Goal: Transaction & Acquisition: Purchase product/service

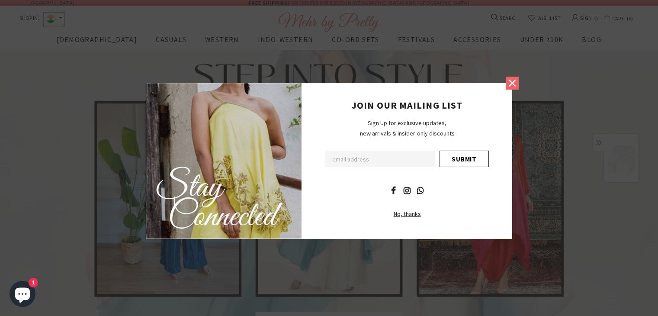
click at [512, 82] on icon at bounding box center [511, 83] width 7 height 7
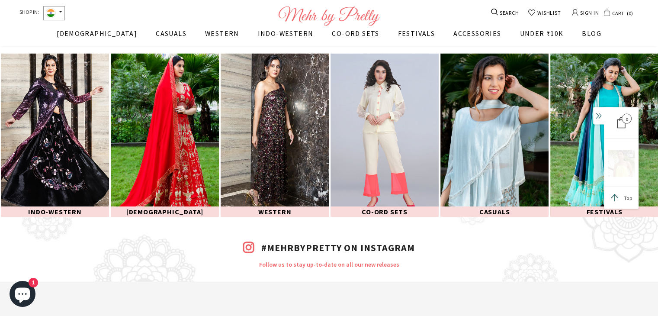
scroll to position [1363, 0]
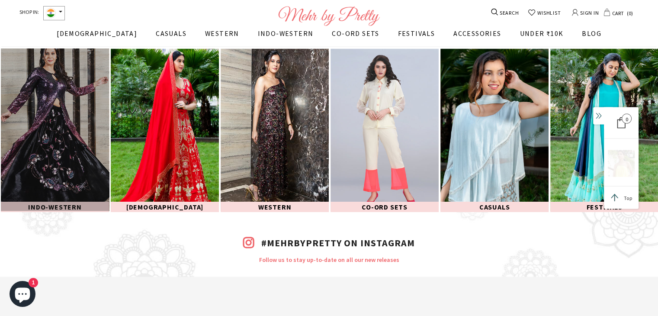
click at [64, 162] on link at bounding box center [55, 129] width 108 height 162
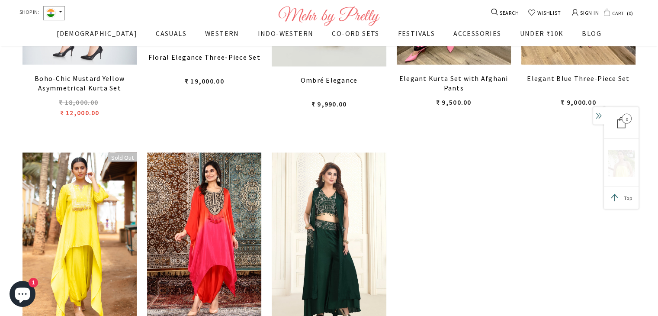
scroll to position [1645, 0]
click at [205, 37] on span "WESTERN" at bounding box center [222, 33] width 34 height 9
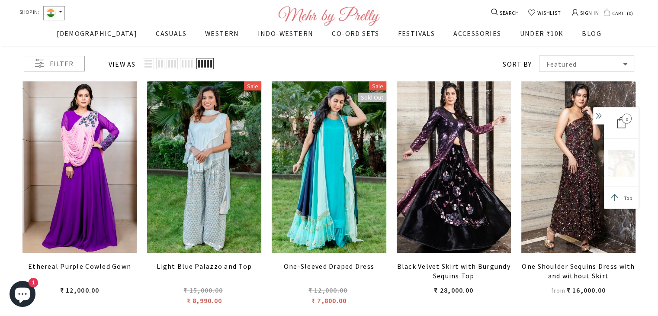
scroll to position [173, 0]
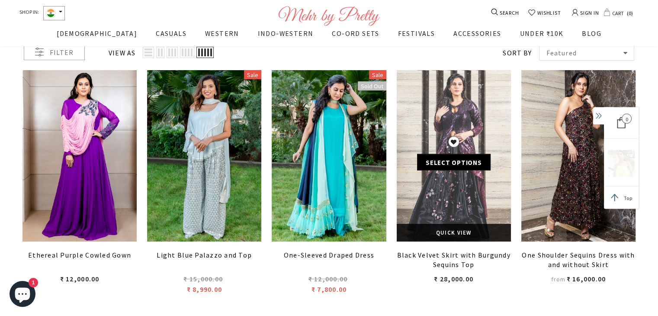
click at [436, 182] on link at bounding box center [453, 155] width 114 height 171
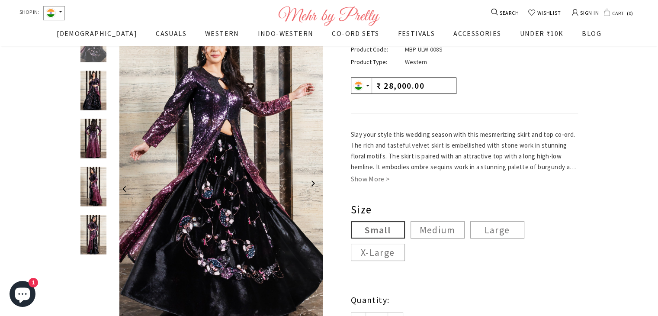
scroll to position [132, 0]
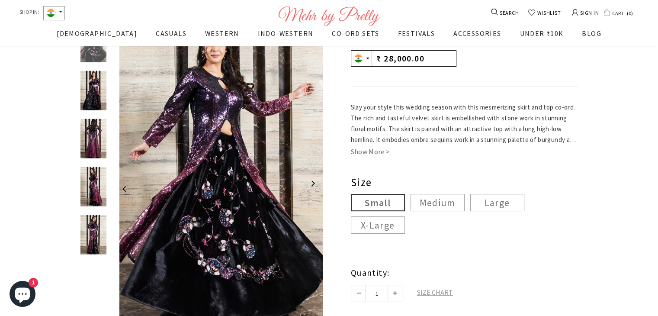
click at [377, 225] on label "X-Large" at bounding box center [378, 224] width 54 height 17
click at [0, 0] on input "X-Large" at bounding box center [0, 0] width 0 height 0
click at [493, 204] on label "Large" at bounding box center [497, 202] width 54 height 17
click at [0, 0] on input "Large" at bounding box center [0, 0] width 0 height 0
click at [361, 153] on link "Show More >" at bounding box center [370, 152] width 39 height 10
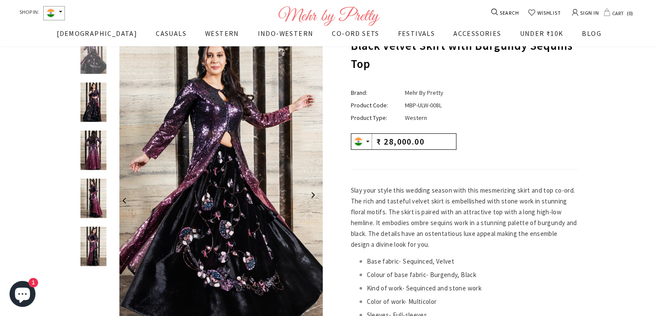
scroll to position [47, 0]
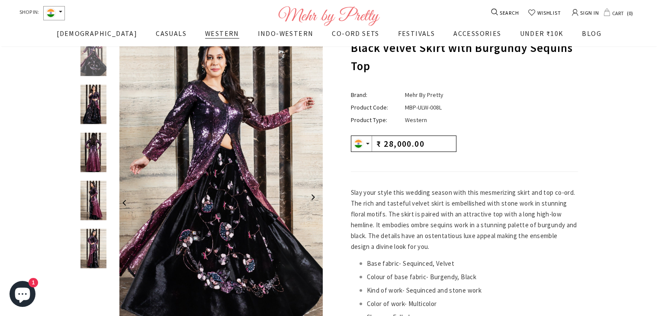
click at [205, 37] on span "WESTERN" at bounding box center [222, 33] width 34 height 9
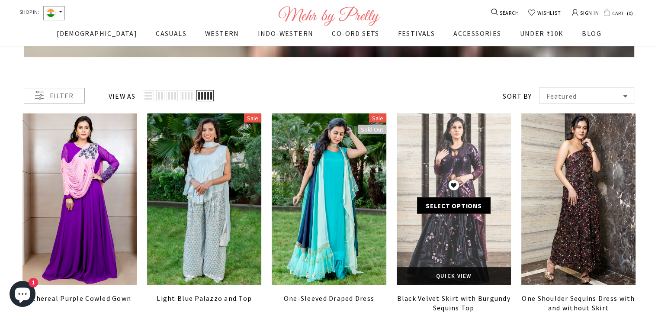
scroll to position [132, 0]
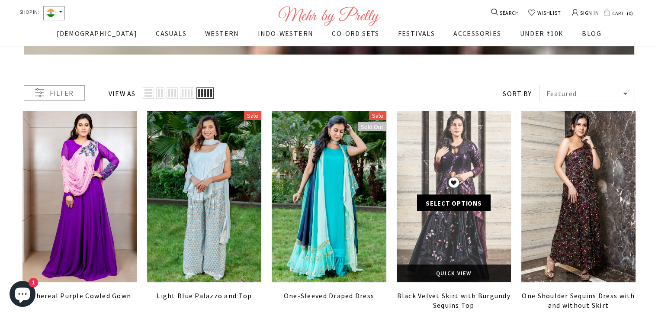
click at [459, 204] on link "Select options" at bounding box center [453, 203] width 73 height 16
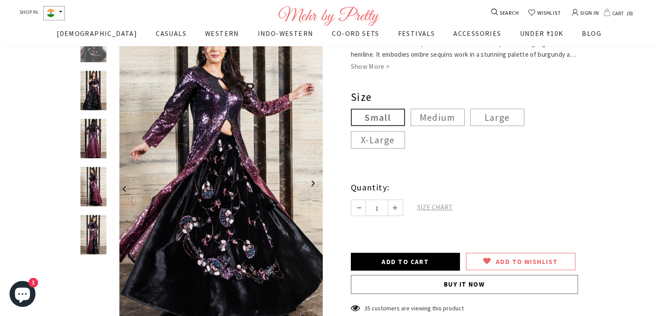
scroll to position [216, 0]
click at [463, 287] on button "Buy it now" at bounding box center [464, 285] width 227 height 19
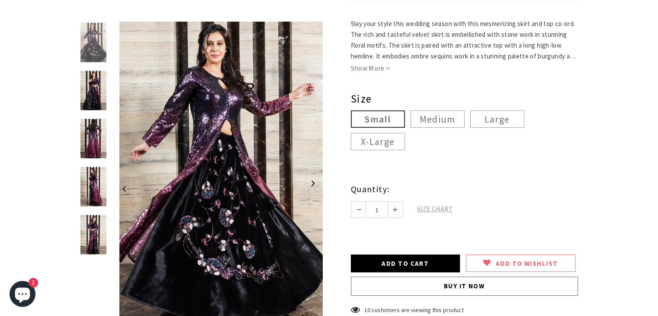
scroll to position [213, 0]
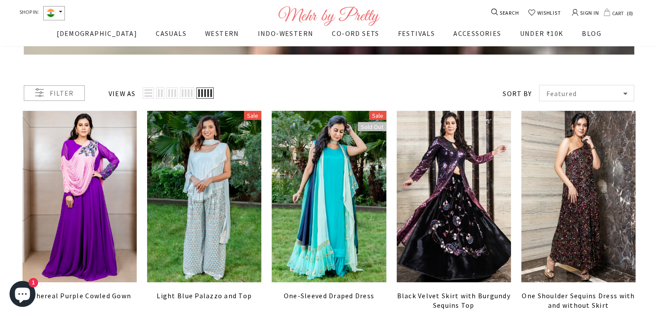
scroll to position [132, 0]
click at [406, 80] on span "[DATE] ([DATE])" at bounding box center [427, 77] width 42 height 8
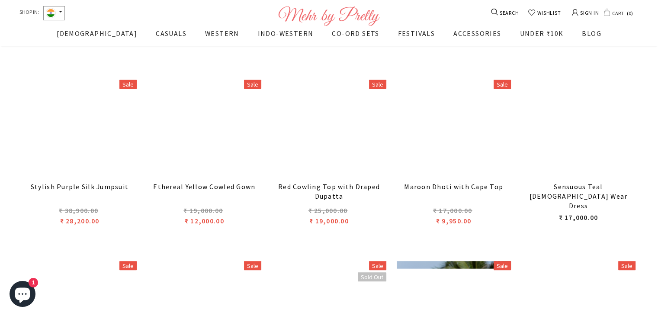
scroll to position [437, 0]
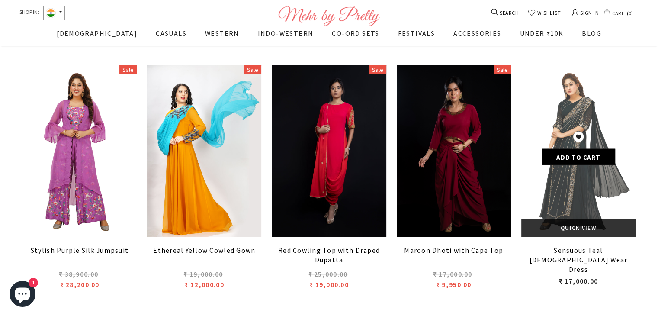
click at [583, 135] on link "ADD TO WISHLIST" at bounding box center [577, 136] width 11 height 11
click at [567, 115] on link at bounding box center [578, 150] width 114 height 171
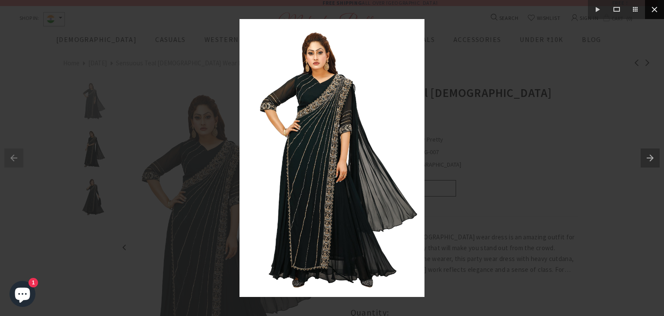
click at [656, 10] on button at bounding box center [654, 9] width 19 height 19
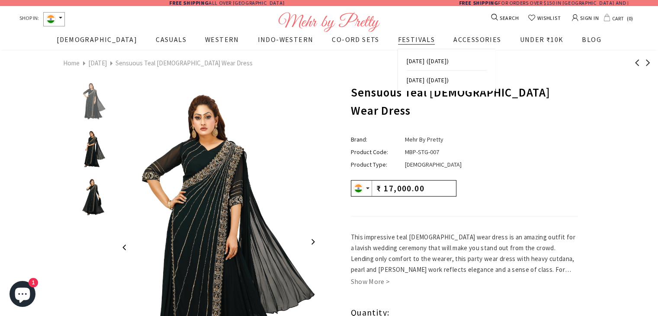
click at [406, 84] on span "[DATE] ([DATE])" at bounding box center [427, 80] width 42 height 8
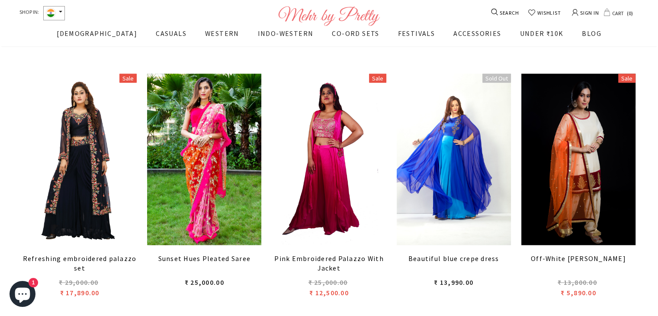
scroll to position [956, 0]
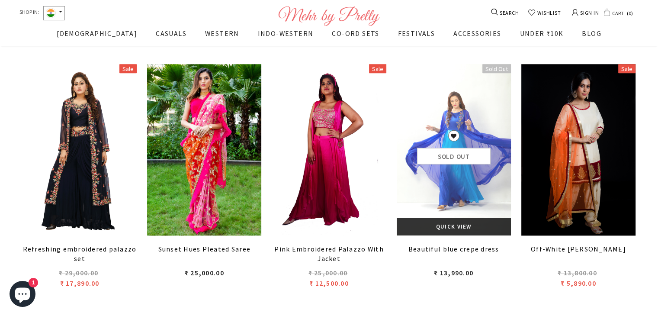
click at [462, 121] on link at bounding box center [453, 149] width 114 height 171
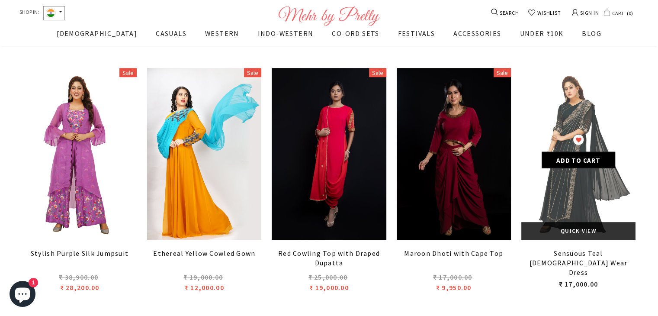
scroll to position [437, 0]
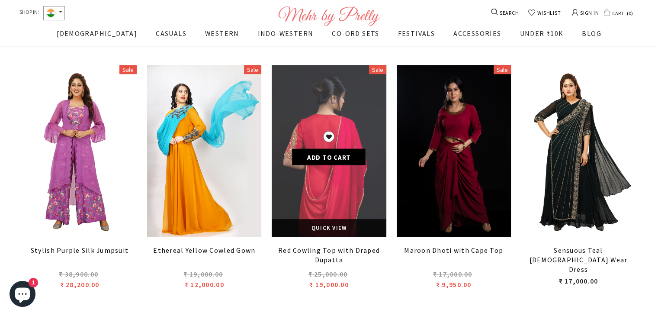
click at [348, 130] on link at bounding box center [329, 150] width 114 height 171
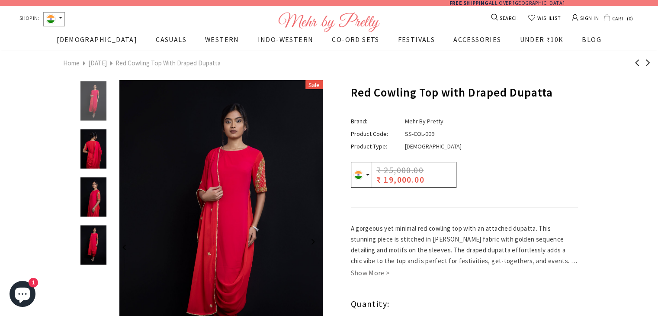
click at [90, 248] on img at bounding box center [93, 244] width 30 height 39
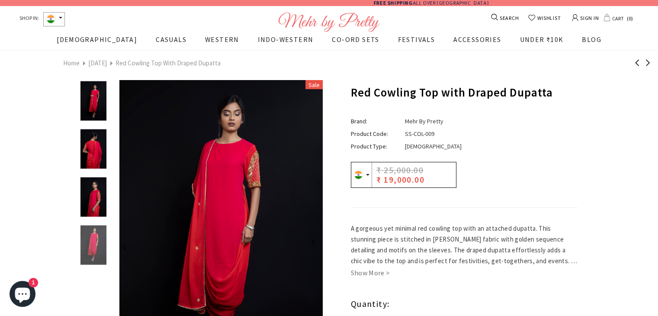
click at [93, 150] on img at bounding box center [93, 148] width 30 height 39
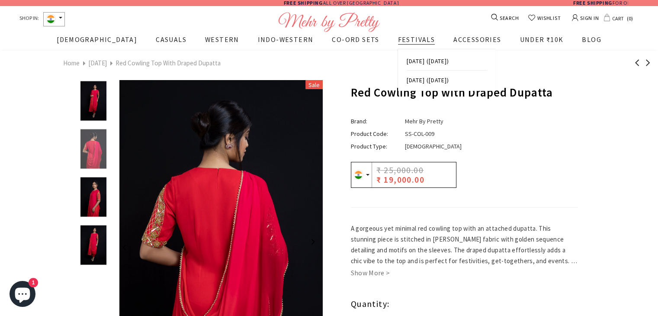
click at [406, 59] on span "[DATE] ([DATE])" at bounding box center [427, 61] width 42 height 8
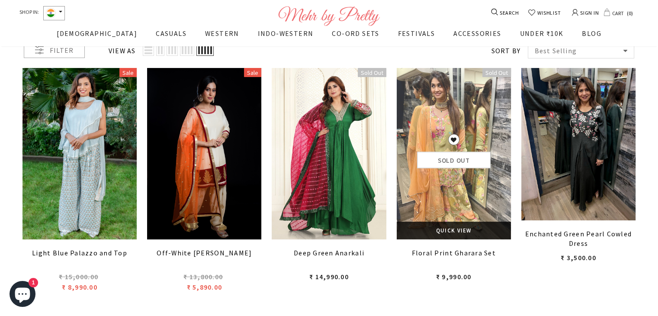
scroll to position [175, 0]
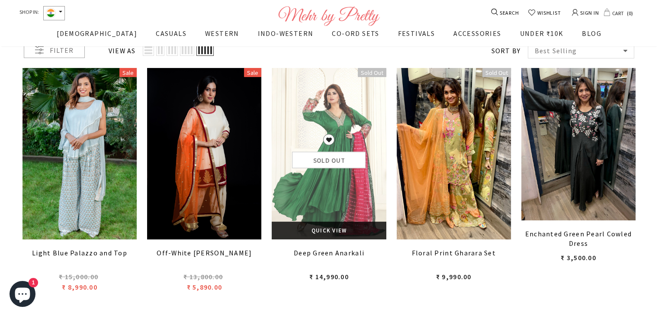
click at [342, 120] on link at bounding box center [329, 153] width 114 height 171
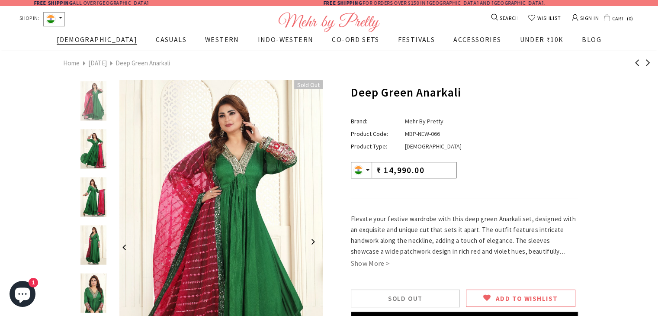
click at [103, 42] on span "[DEMOGRAPHIC_DATA]" at bounding box center [97, 39] width 80 height 9
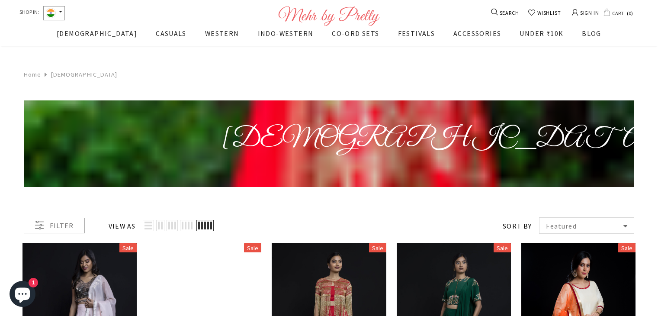
scroll to position [176, 0]
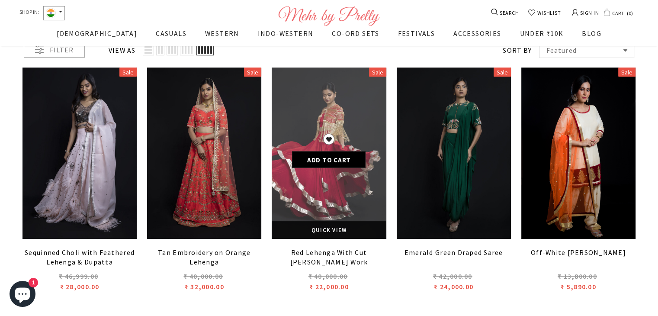
click at [322, 177] on link at bounding box center [329, 152] width 114 height 171
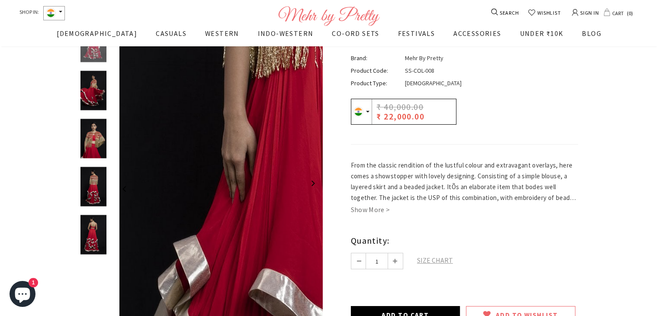
scroll to position [131, 0]
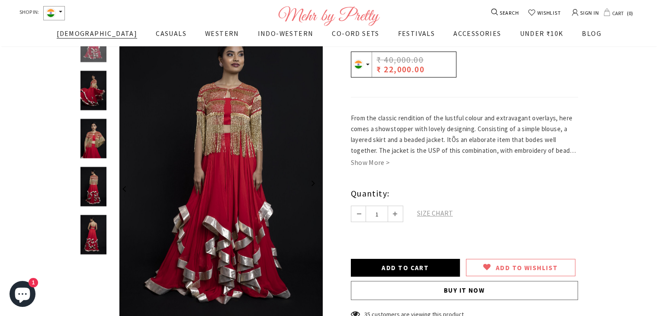
click at [102, 36] on span "[DEMOGRAPHIC_DATA]" at bounding box center [97, 33] width 80 height 9
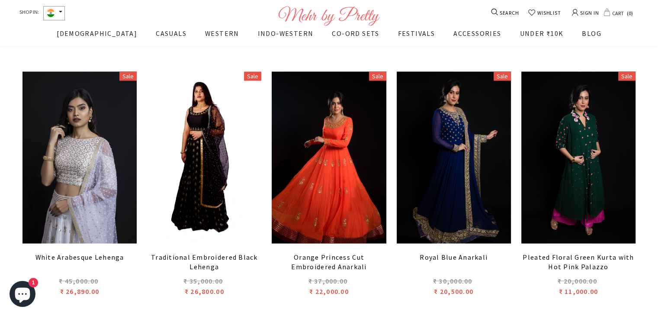
scroll to position [1473, 0]
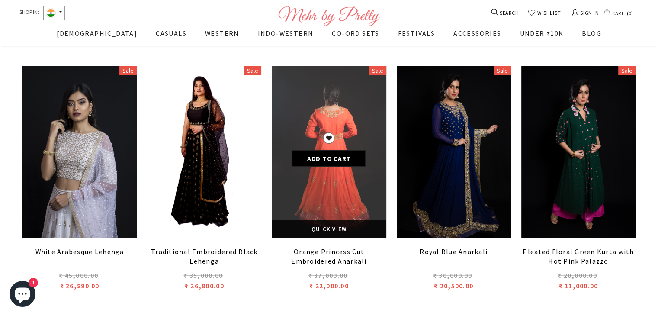
click at [344, 179] on link at bounding box center [329, 151] width 114 height 171
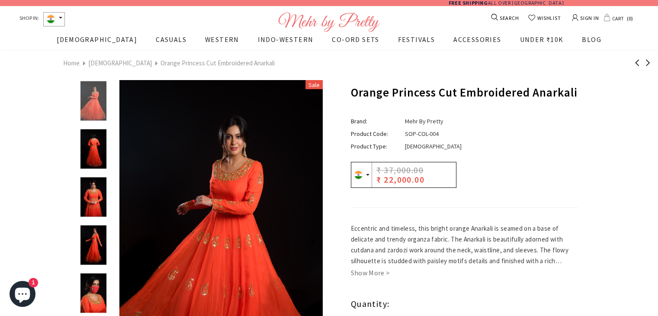
click at [99, 299] on img at bounding box center [93, 292] width 30 height 39
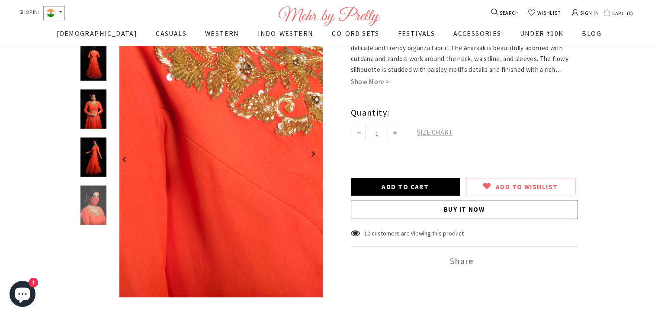
scroll to position [227, 0]
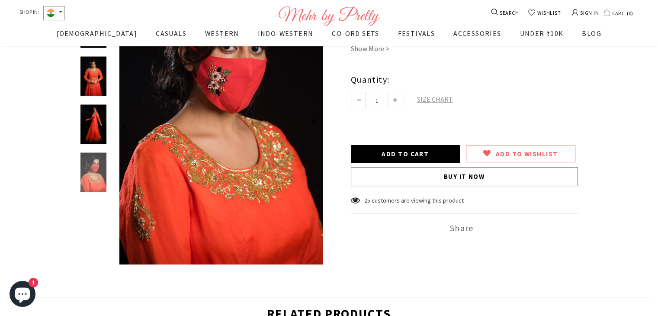
click at [99, 144] on img at bounding box center [93, 124] width 30 height 39
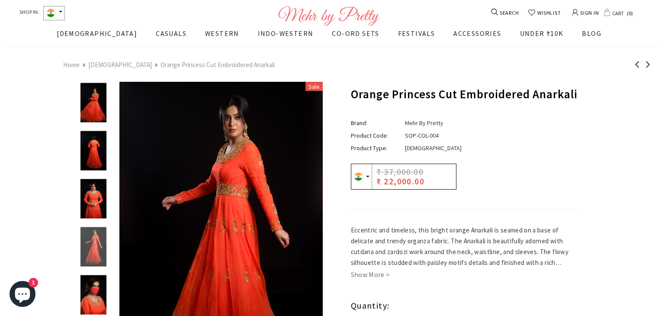
scroll to position [0, 0]
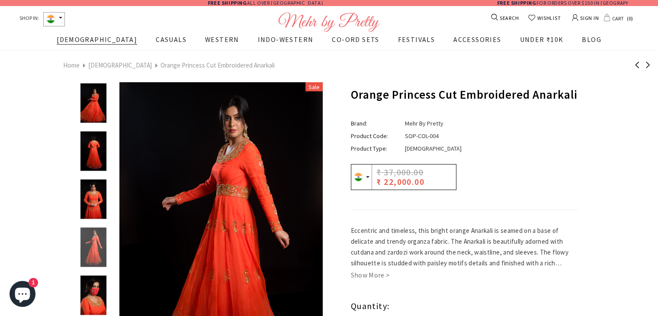
click at [96, 43] on span "[DEMOGRAPHIC_DATA]" at bounding box center [97, 39] width 80 height 9
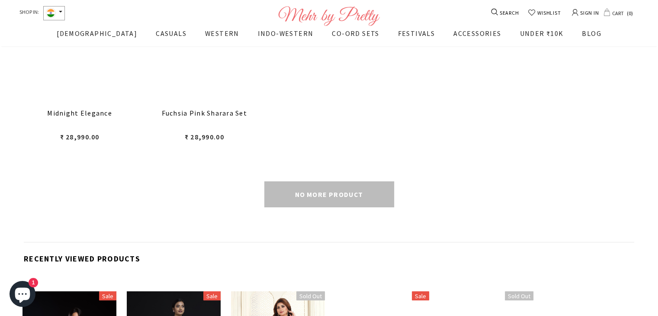
scroll to position [3027, 0]
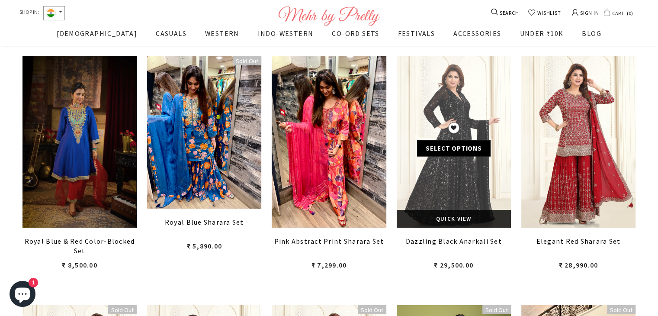
click at [452, 176] on link at bounding box center [453, 141] width 114 height 171
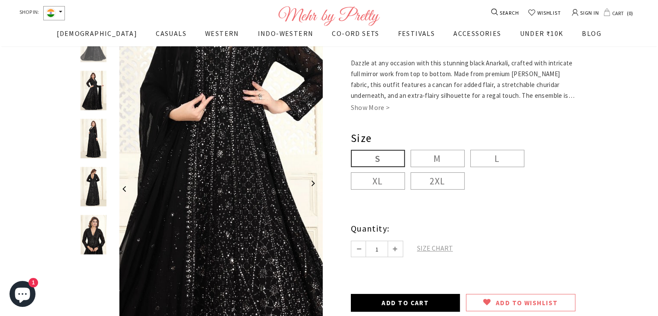
scroll to position [175, 0]
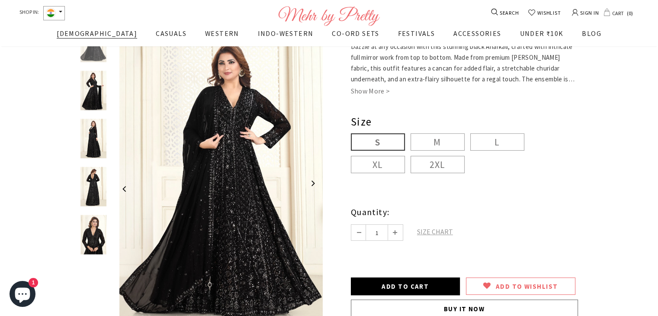
click at [99, 35] on span "[DEMOGRAPHIC_DATA]" at bounding box center [97, 33] width 80 height 9
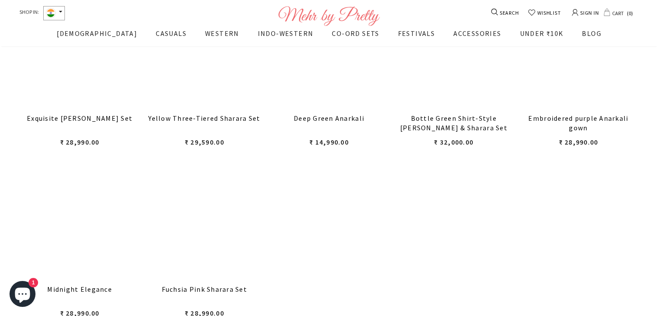
scroll to position [3245, 0]
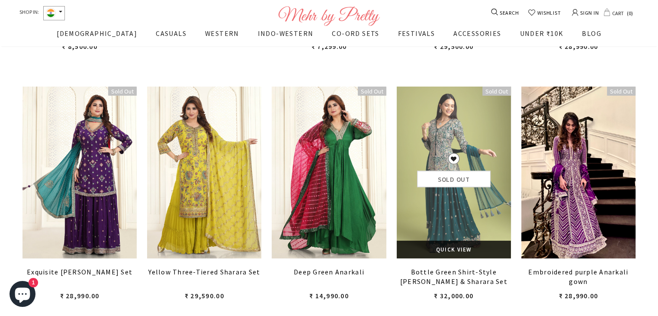
click at [450, 204] on link at bounding box center [453, 171] width 114 height 171
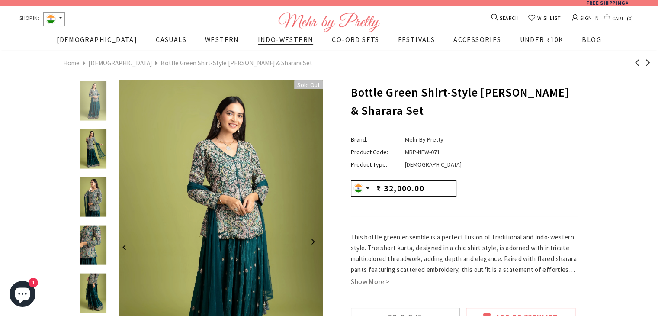
click at [259, 43] on span "INDO-WESTERN" at bounding box center [286, 39] width 56 height 9
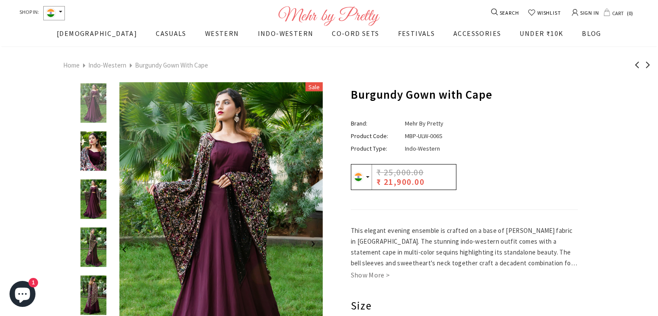
scroll to position [87, 0]
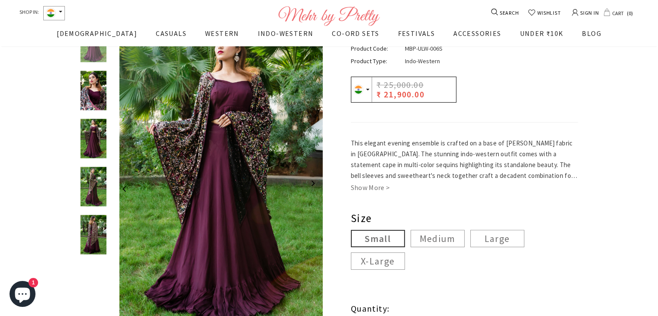
click at [95, 143] on img at bounding box center [93, 138] width 30 height 39
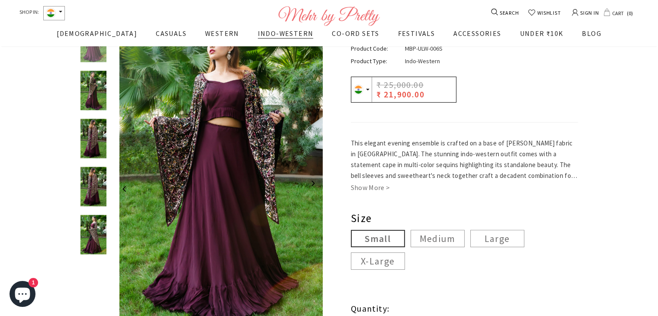
click at [258, 35] on span "INDO-WESTERN" at bounding box center [286, 33] width 56 height 9
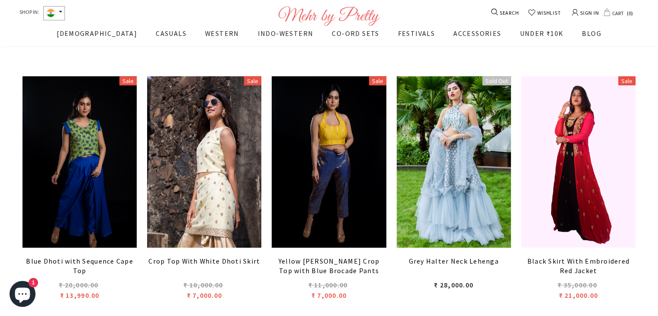
scroll to position [737, 0]
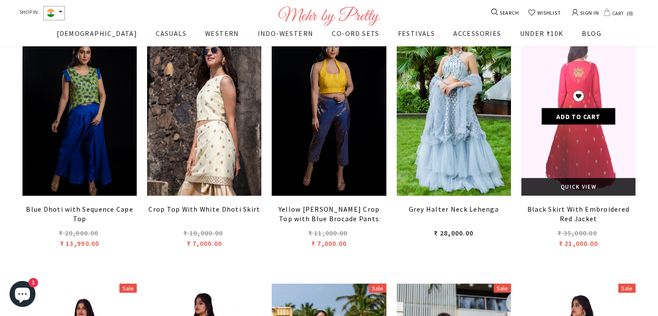
click at [581, 144] on link at bounding box center [578, 109] width 114 height 171
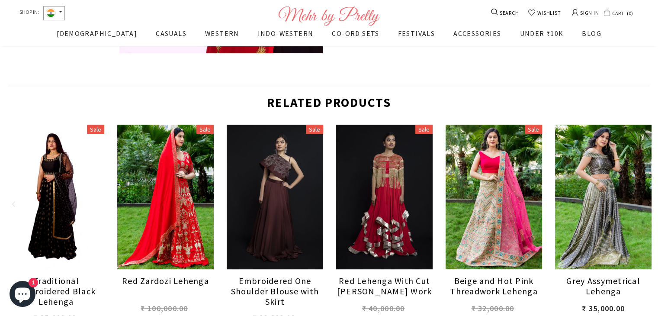
scroll to position [481, 0]
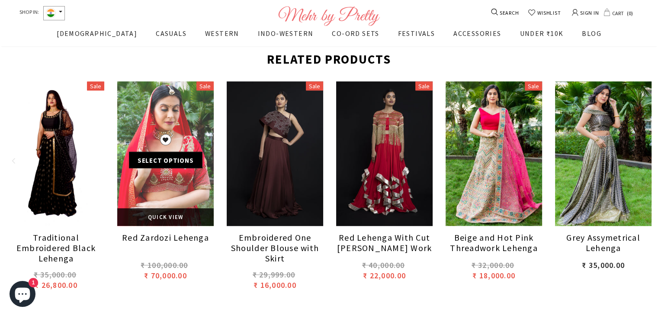
click at [164, 180] on link at bounding box center [165, 153] width 96 height 145
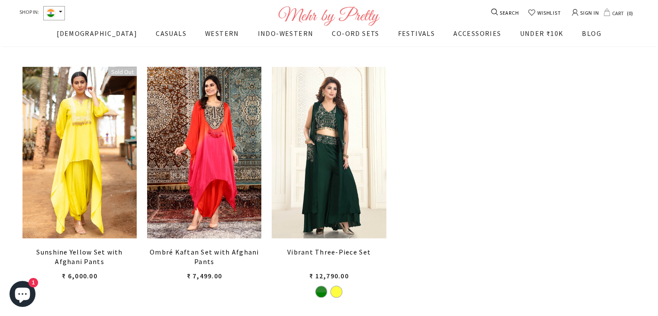
scroll to position [1732, 0]
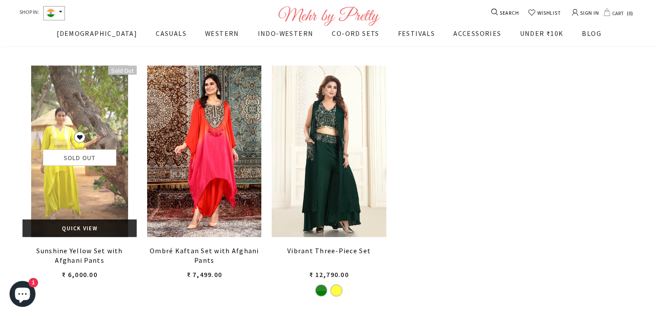
click at [86, 199] on link at bounding box center [79, 151] width 114 height 171
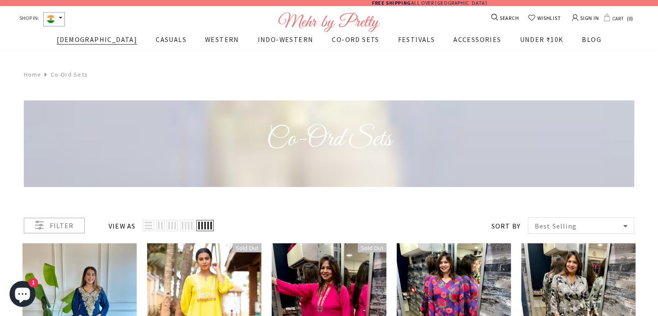
click at [107, 42] on span "[DEMOGRAPHIC_DATA]" at bounding box center [97, 39] width 80 height 9
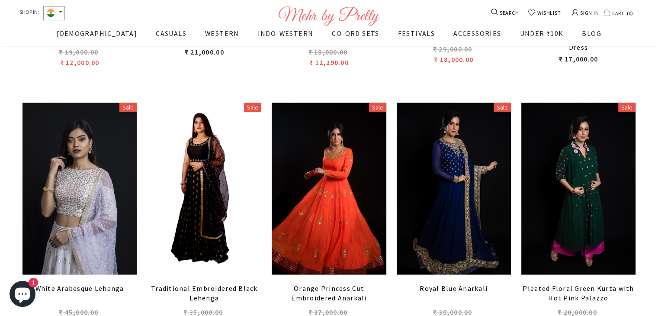
scroll to position [1472, 0]
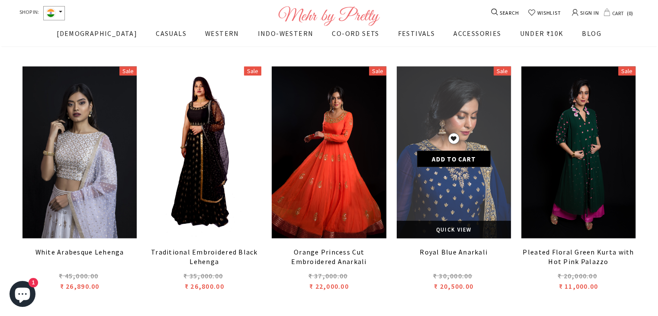
click at [464, 129] on link at bounding box center [453, 151] width 114 height 171
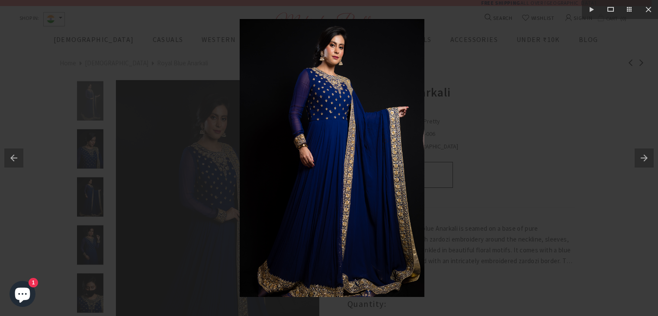
click at [648, 159] on button at bounding box center [645, 157] width 23 height 43
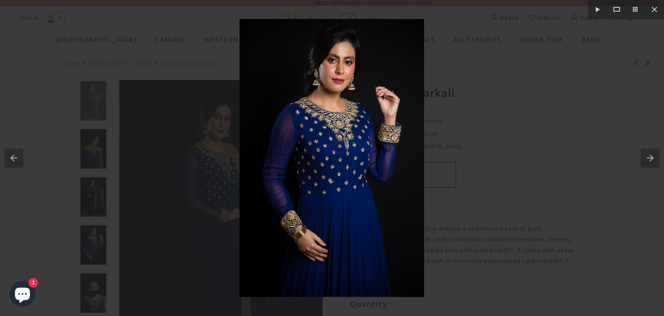
click at [648, 159] on button at bounding box center [652, 157] width 23 height 43
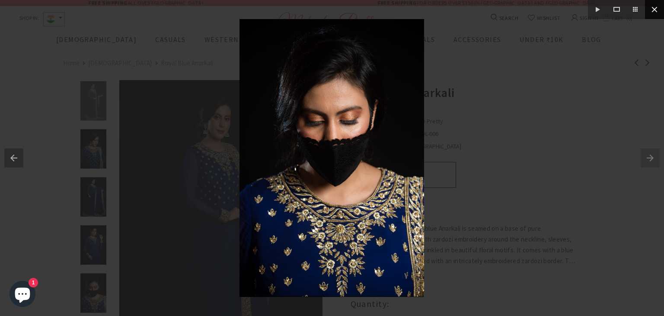
click at [652, 11] on button at bounding box center [654, 9] width 19 height 19
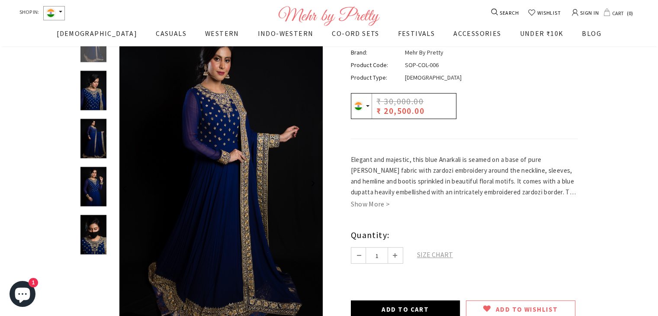
scroll to position [132, 0]
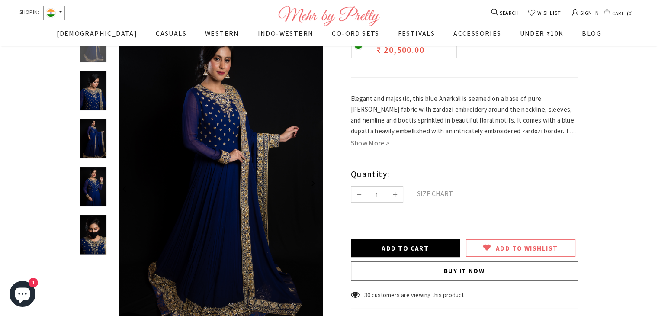
click at [98, 244] on img at bounding box center [93, 234] width 30 height 39
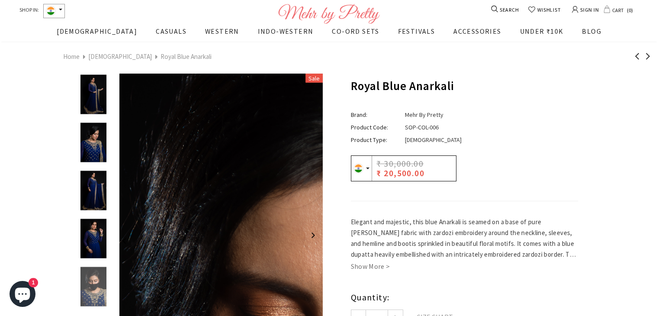
scroll to position [0, 0]
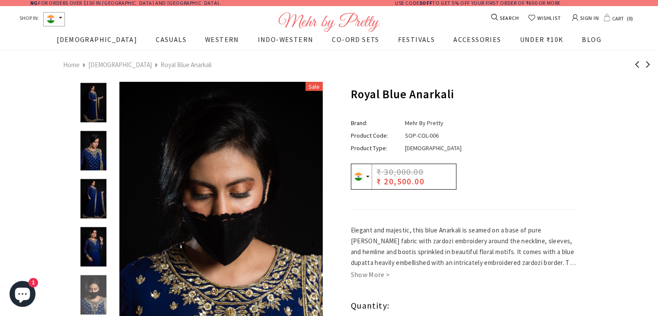
click at [99, 102] on img at bounding box center [93, 102] width 30 height 39
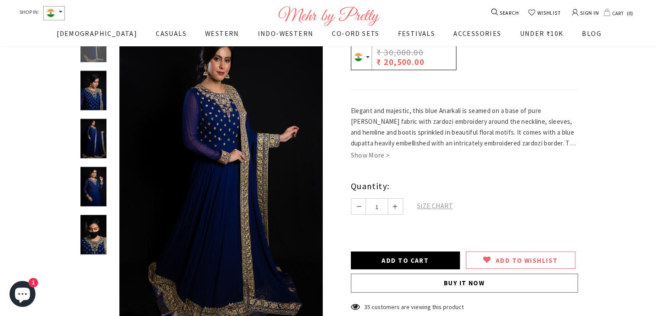
scroll to position [132, 0]
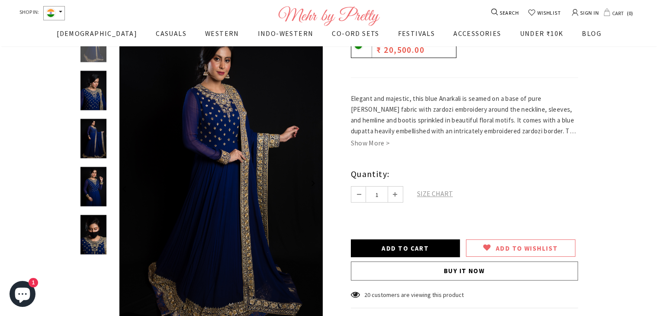
click at [438, 195] on span "SIZE CHART" at bounding box center [435, 193] width 36 height 9
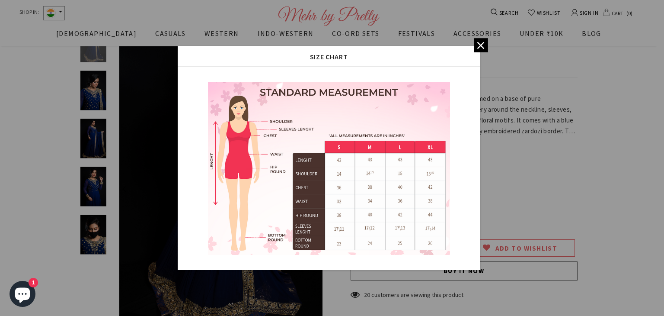
click at [481, 45] on icon at bounding box center [480, 45] width 7 height 7
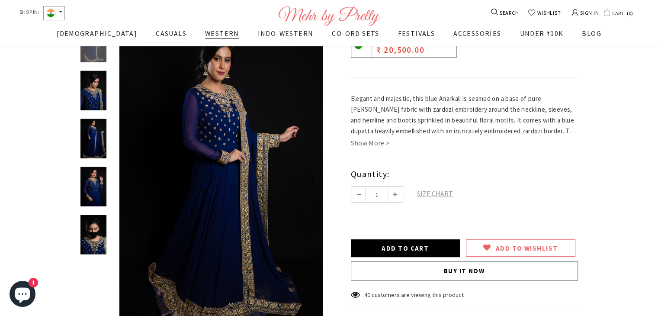
click at [205, 32] on span "WESTERN" at bounding box center [222, 33] width 34 height 9
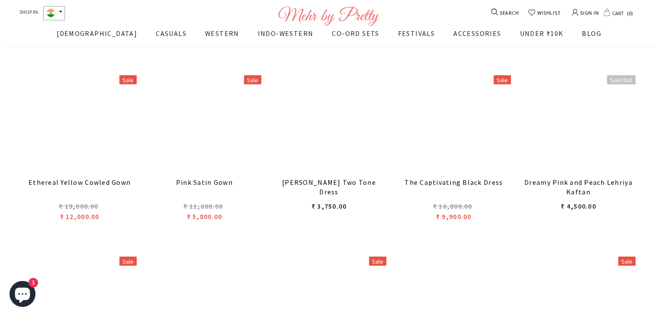
scroll to position [2551, 0]
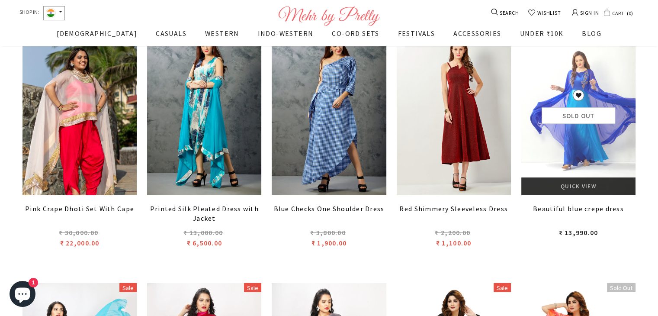
click at [582, 185] on span "Quick View" at bounding box center [577, 185] width 35 height 7
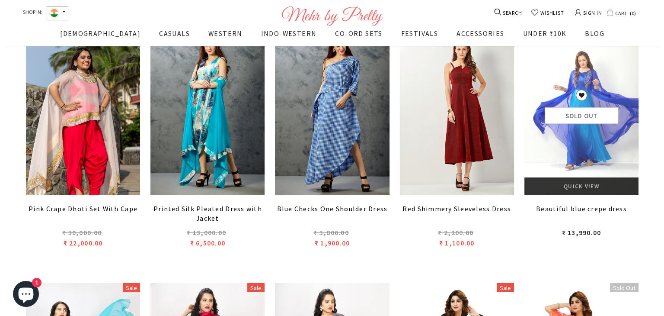
scroll to position [2569, 0]
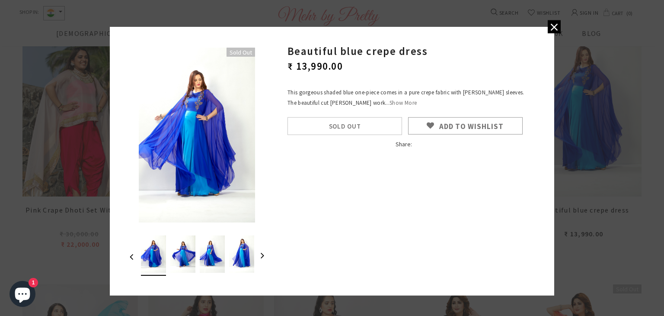
click at [390, 102] on span "Show More" at bounding box center [403, 102] width 27 height 7
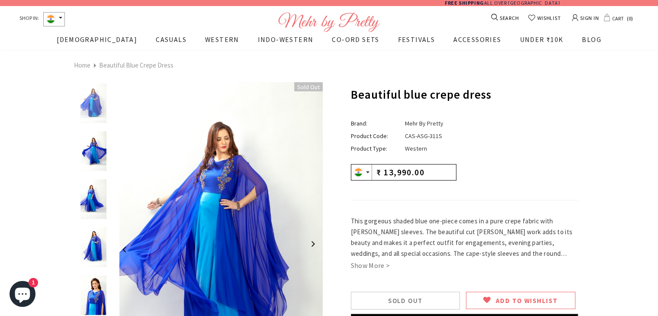
click at [92, 105] on img at bounding box center [93, 102] width 30 height 39
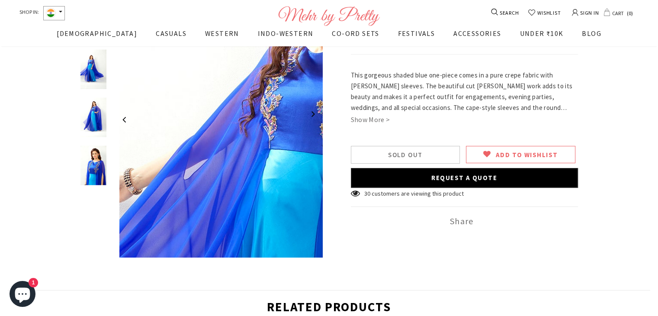
scroll to position [54, 0]
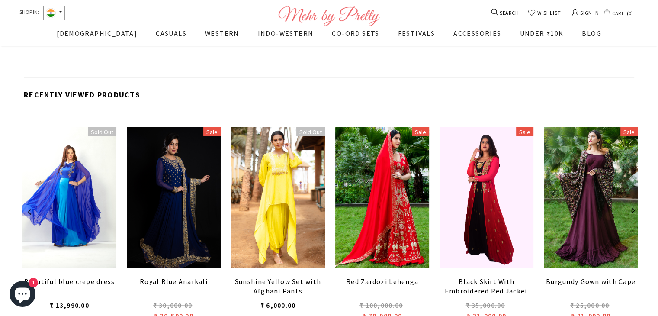
scroll to position [4897, 0]
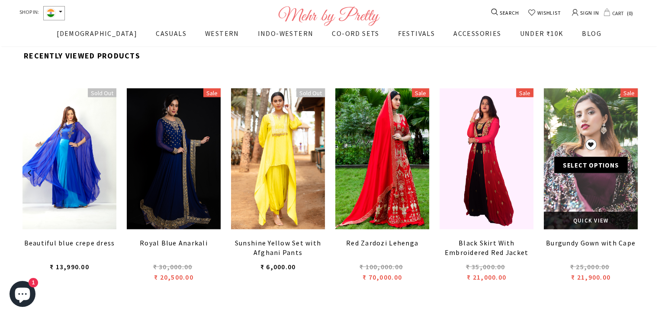
click at [593, 203] on link at bounding box center [590, 158] width 94 height 141
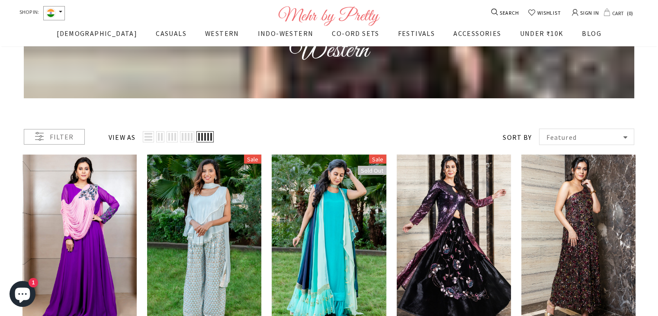
scroll to position [89, 0]
click at [625, 140] on icon at bounding box center [625, 137] width 4 height 7
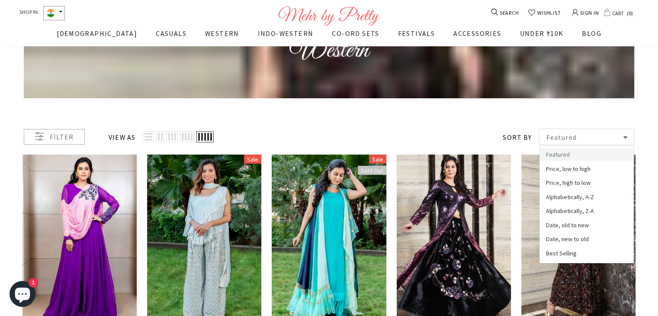
click at [387, 123] on div "Filter View as Items Per Page 20 12 16 20 24 30 50 Sort by Featured" at bounding box center [329, 124] width 610 height 42
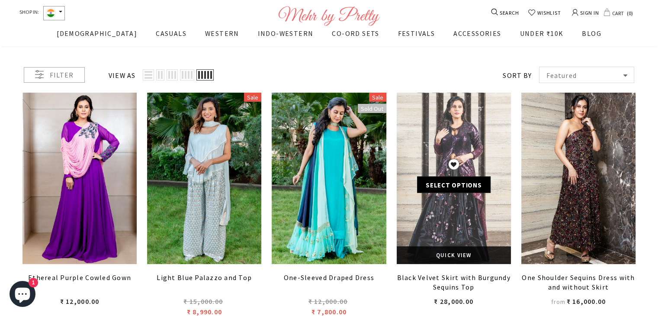
scroll to position [175, 0]
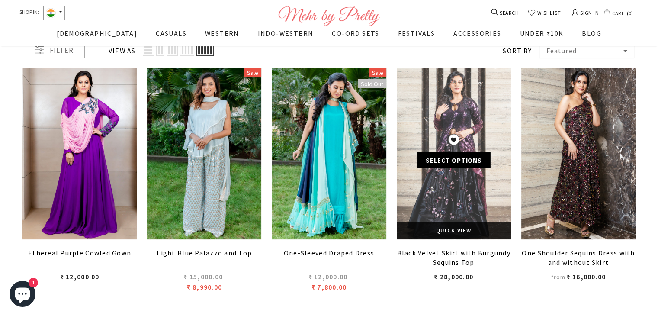
click at [469, 204] on link at bounding box center [453, 153] width 114 height 171
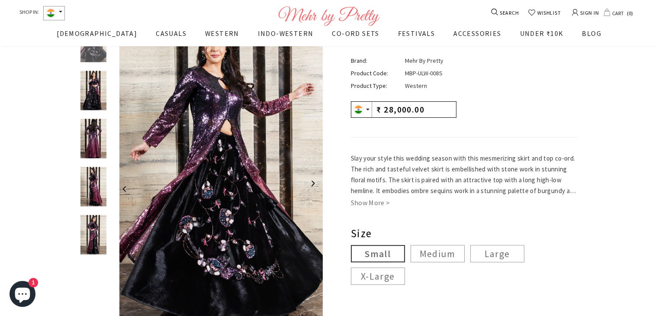
scroll to position [89, 0]
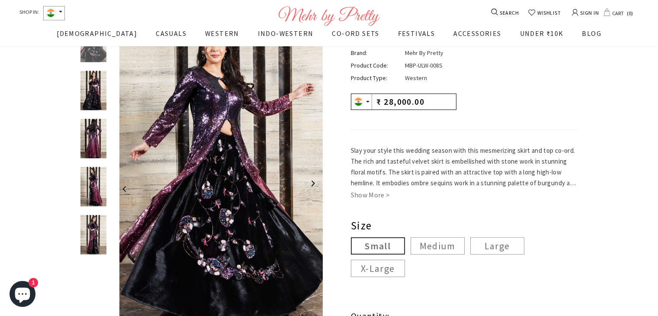
click at [374, 246] on label "Small" at bounding box center [378, 245] width 54 height 17
click at [0, 0] on input "Small" at bounding box center [0, 0] width 0 height 0
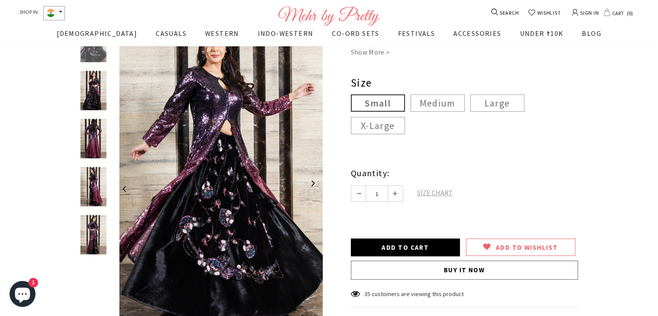
scroll to position [262, 0]
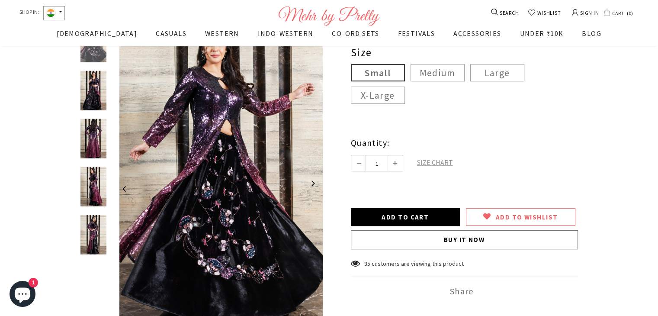
click at [439, 164] on span "SIZE CHART" at bounding box center [435, 162] width 36 height 9
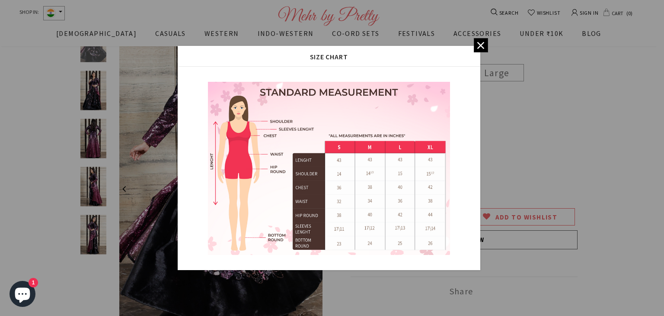
click at [481, 44] on icon at bounding box center [480, 45] width 7 height 7
